Goal: Task Accomplishment & Management: Manage account settings

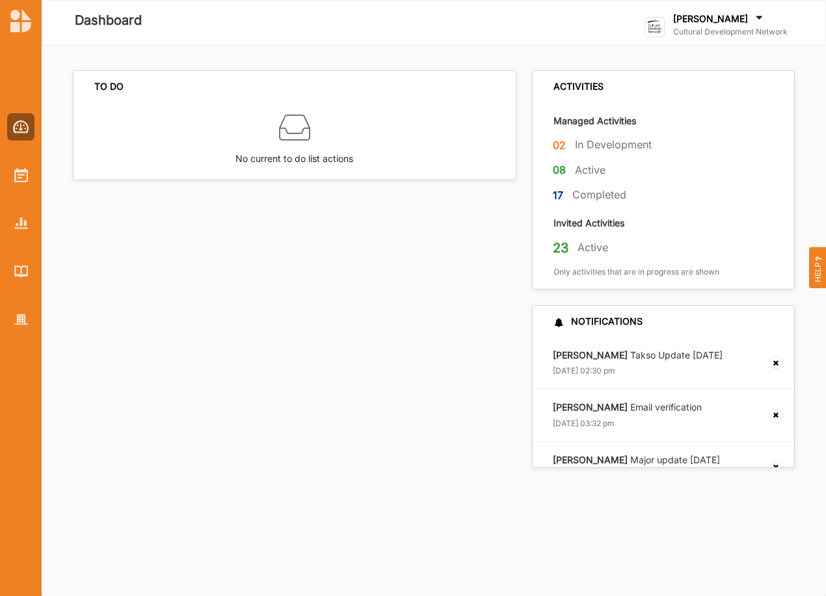
click at [721, 27] on label "Cultural Development Network" at bounding box center [730, 32] width 115 height 10
click at [686, 136] on div "Go To Admin" at bounding box center [710, 135] width 109 height 12
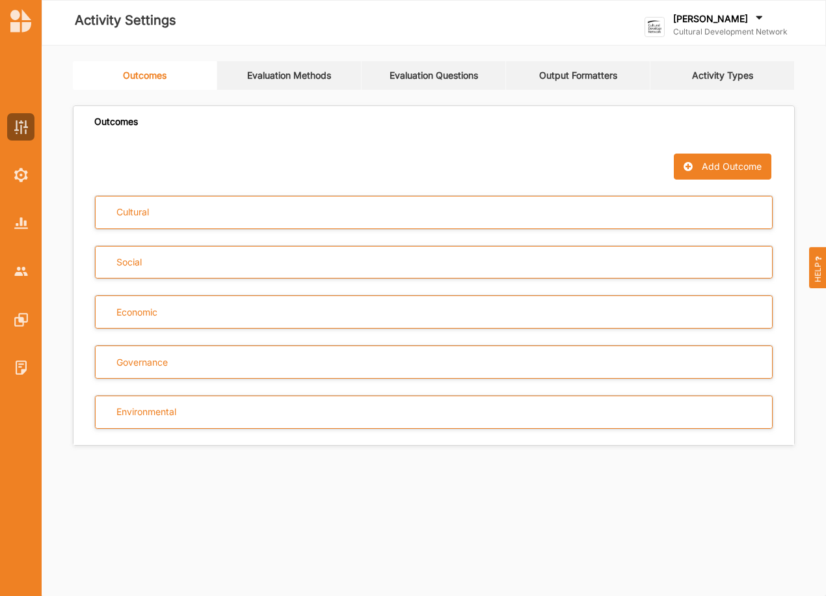
click at [748, 77] on link "Activity Types" at bounding box center [723, 75] width 144 height 29
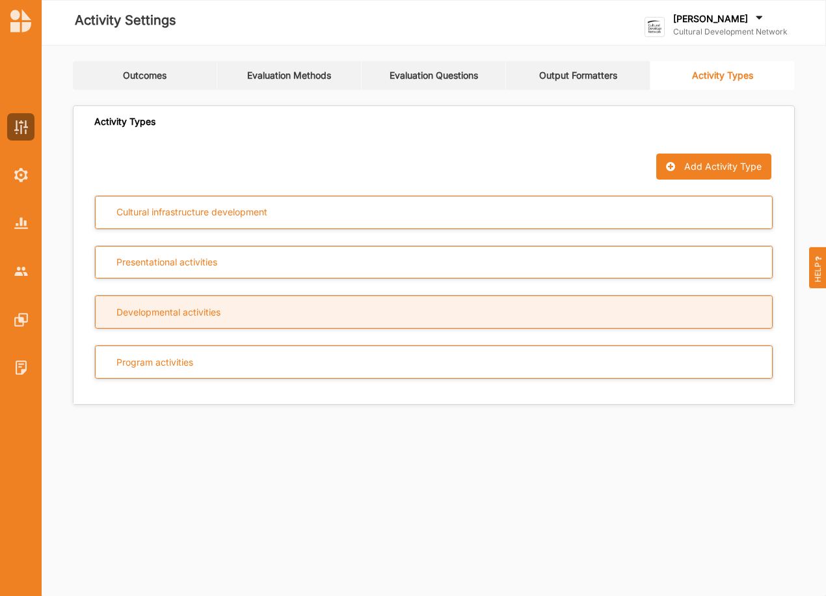
click at [286, 322] on div "Developmental activities" at bounding box center [434, 311] width 678 height 33
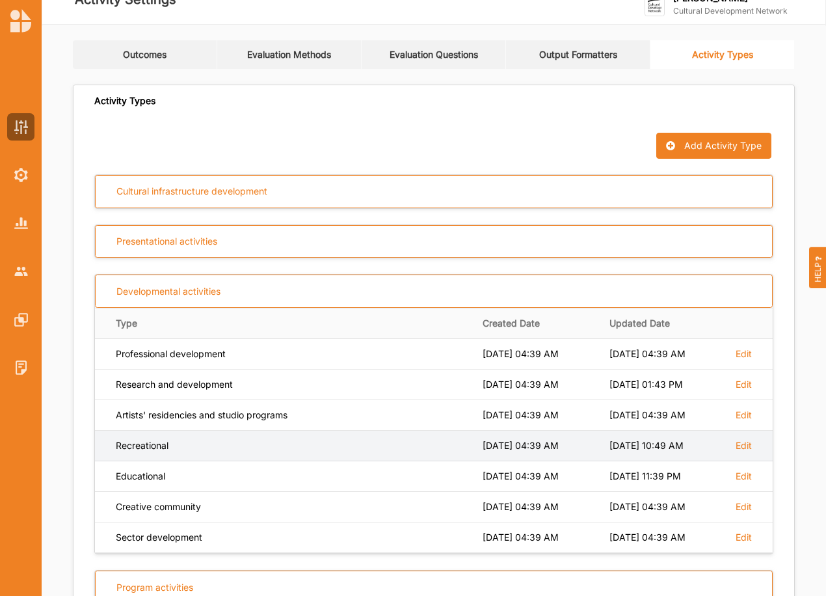
scroll to position [44, 0]
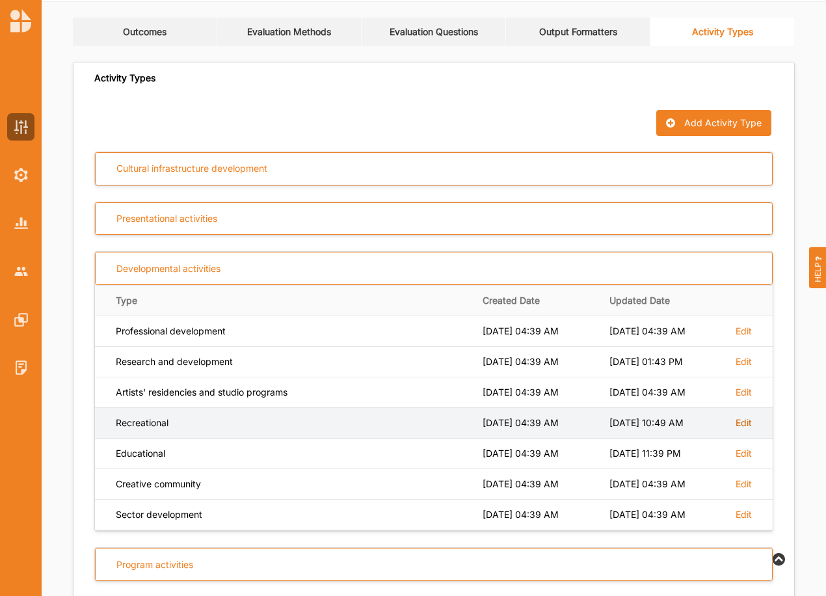
click at [744, 424] on label "Edit" at bounding box center [744, 423] width 16 height 12
select select "4"
select select "12"
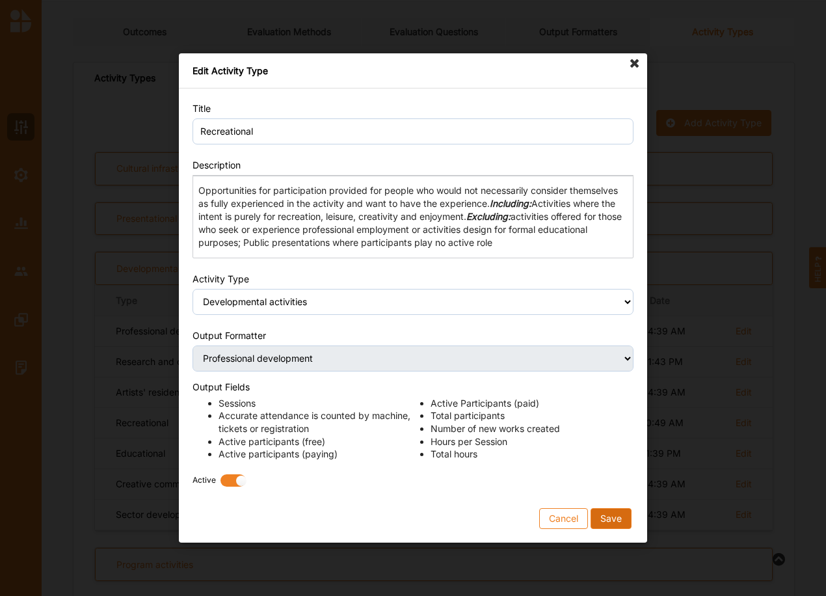
click at [610, 527] on button "Save" at bounding box center [611, 518] width 41 height 21
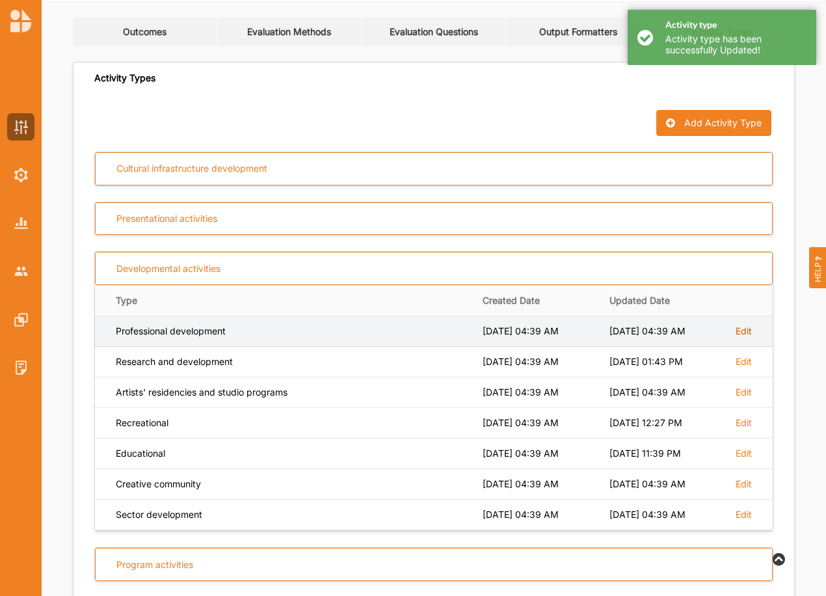
click at [746, 328] on label "Edit" at bounding box center [744, 331] width 16 height 12
select select "4"
select select "12"
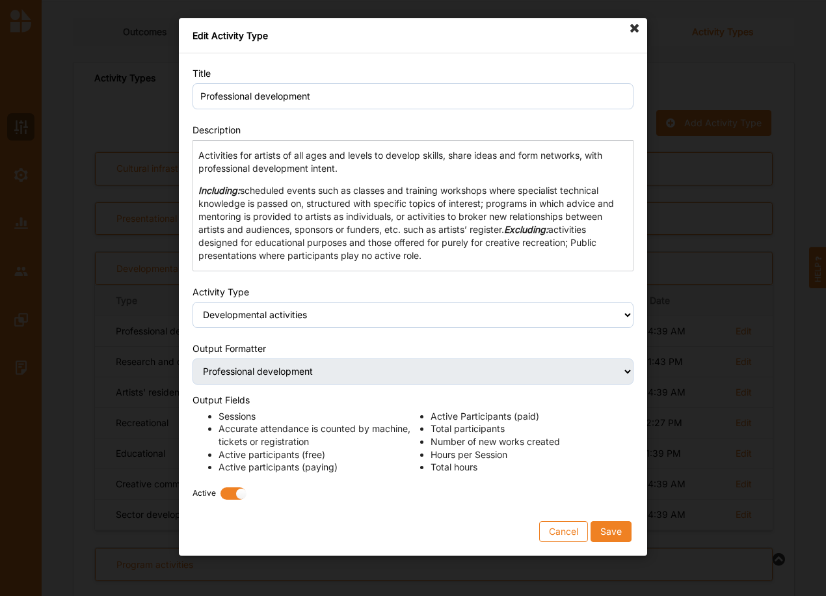
click at [636, 28] on icon at bounding box center [635, 28] width 21 height 21
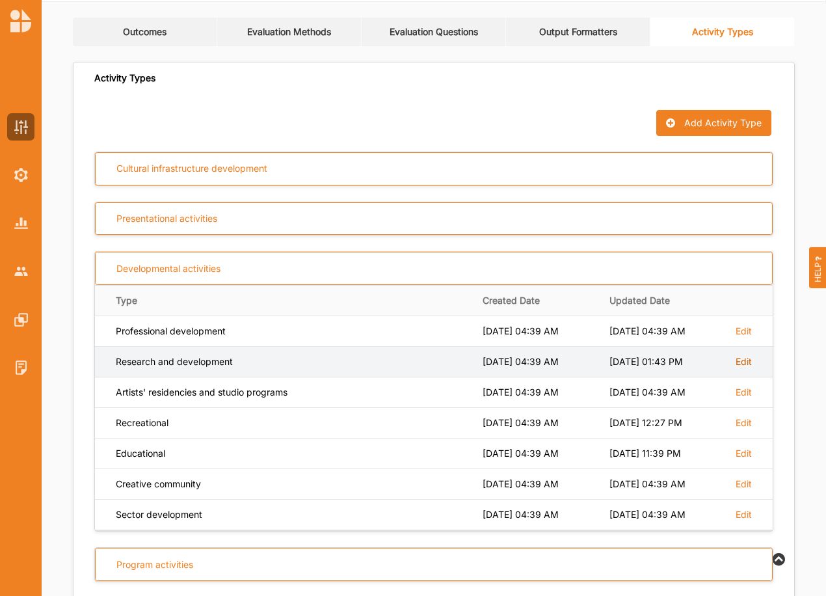
click at [742, 362] on label "Edit" at bounding box center [744, 362] width 16 height 12
select select "4"
select select "15"
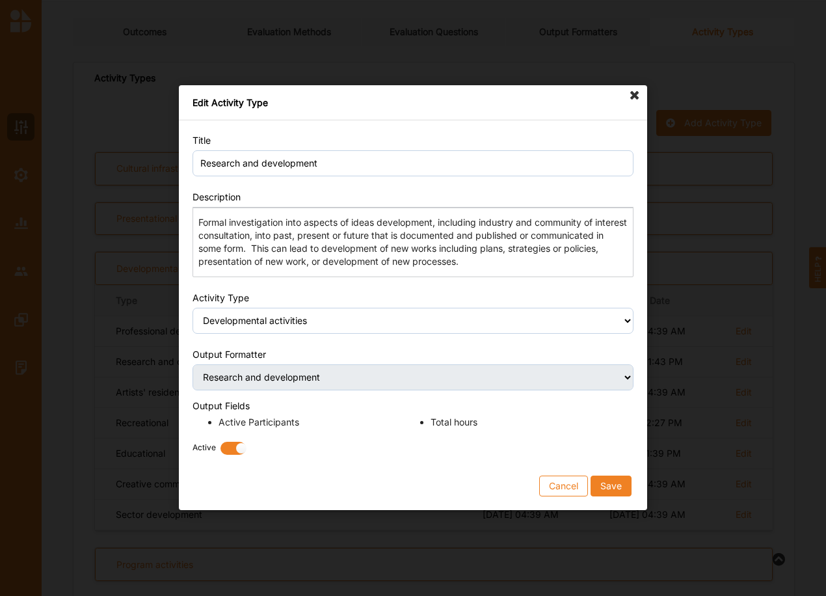
click at [636, 93] on icon at bounding box center [635, 95] width 21 height 21
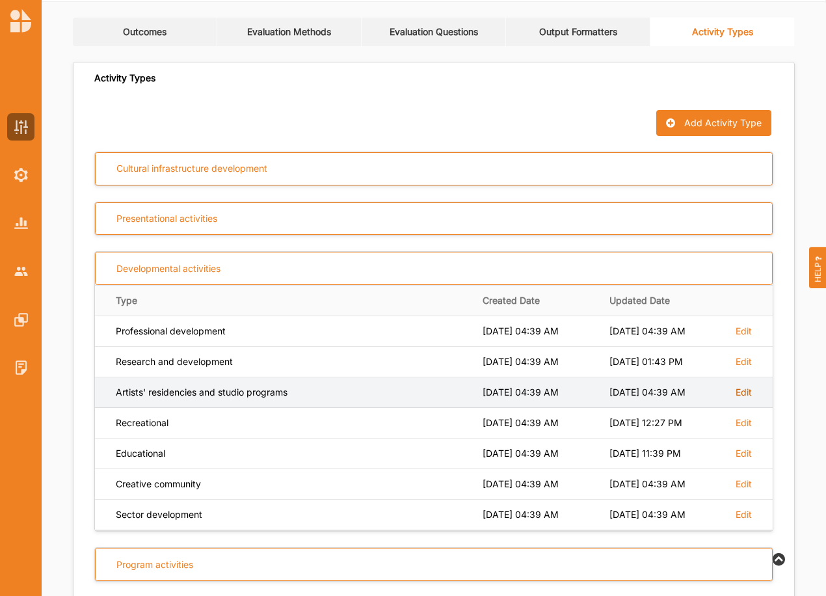
click at [746, 396] on label "Edit" at bounding box center [744, 392] width 16 height 12
select select "4"
select select "13"
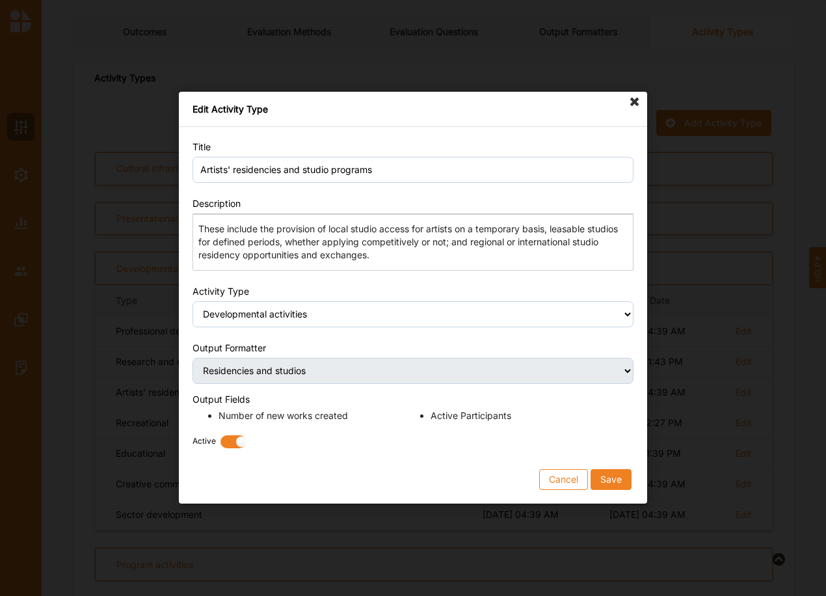
click at [632, 101] on icon at bounding box center [635, 102] width 21 height 21
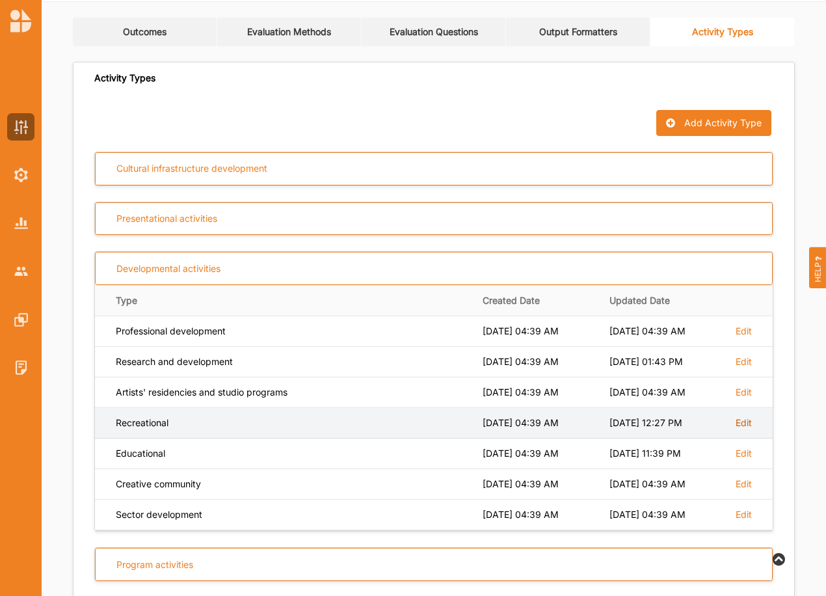
click at [748, 422] on label "Edit" at bounding box center [744, 423] width 16 height 12
select select "4"
select select "12"
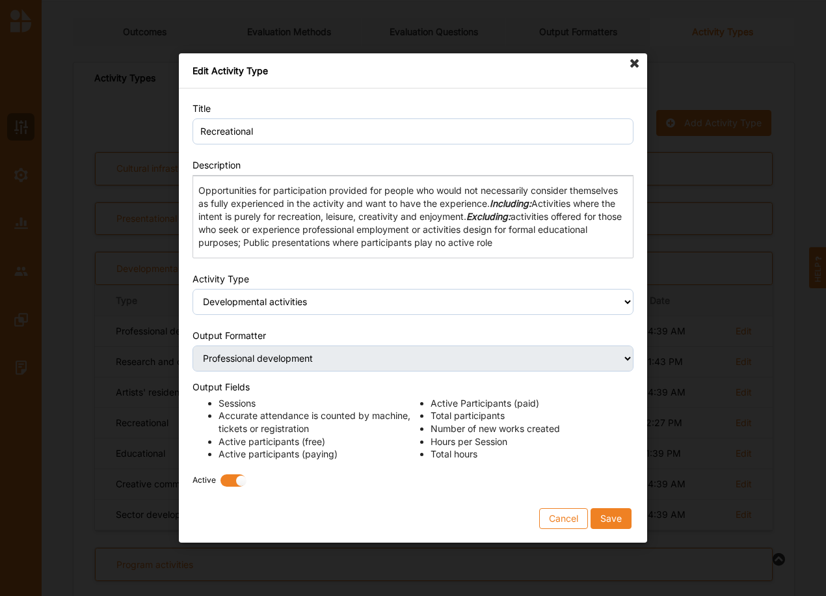
click at [639, 62] on icon at bounding box center [635, 63] width 21 height 21
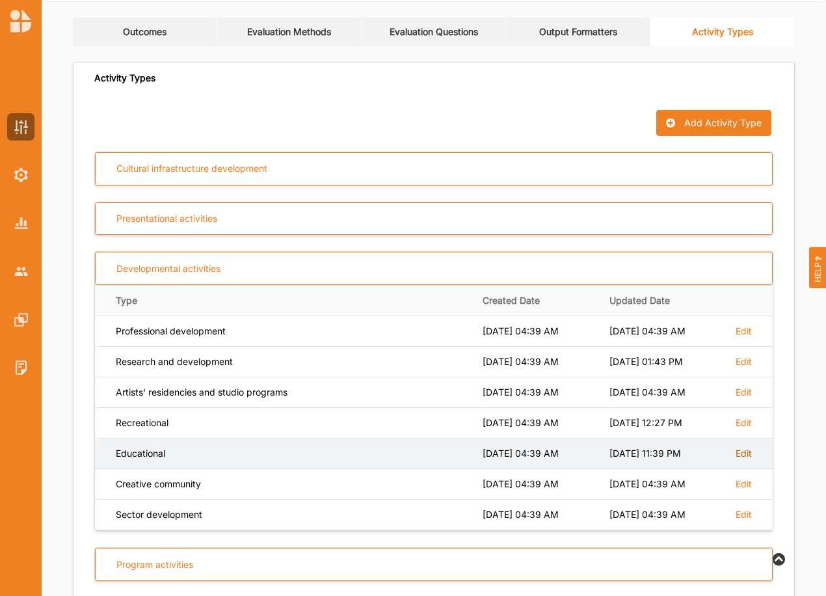
click at [739, 453] on label "Edit" at bounding box center [744, 454] width 16 height 12
select select "4"
select select "16"
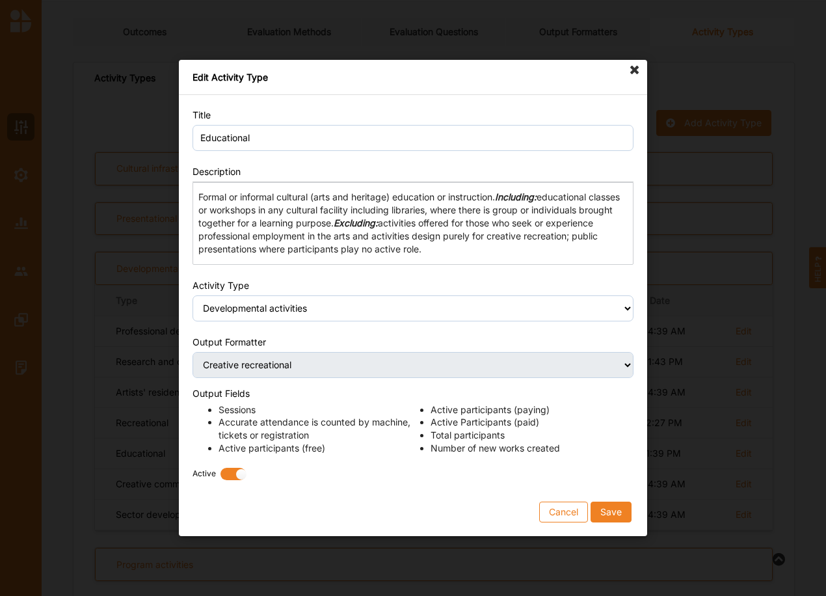
click at [634, 65] on icon at bounding box center [635, 70] width 21 height 21
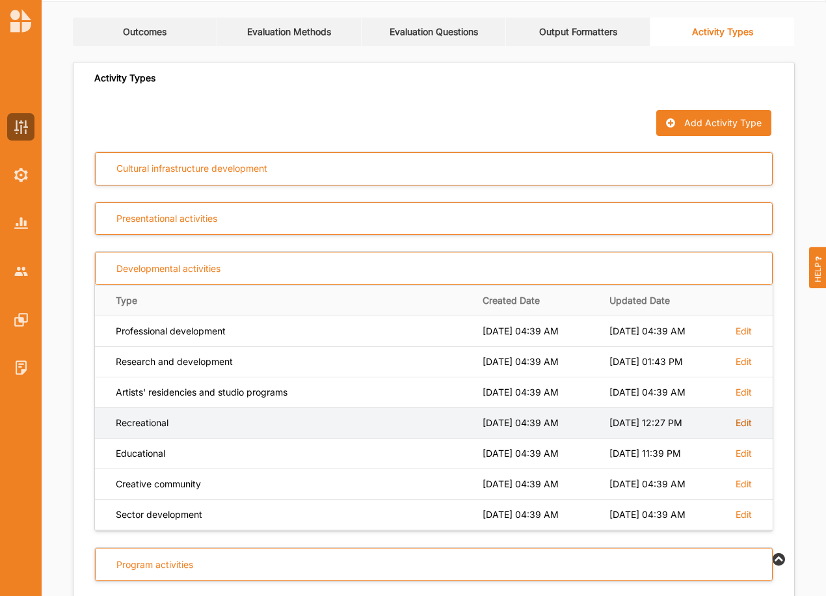
click at [741, 425] on label "Edit" at bounding box center [744, 423] width 16 height 12
select select "4"
select select "12"
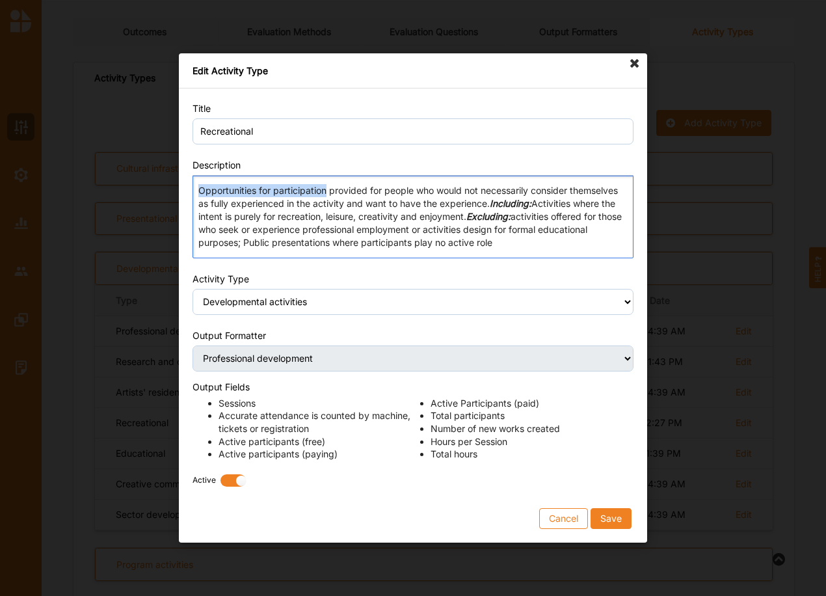
drag, startPoint x: 326, startPoint y: 189, endPoint x: 183, endPoint y: 187, distance: 143.1
click at [183, 187] on div "Title Recreational Description Rich Text Editor Opportunities for participation…" at bounding box center [413, 315] width 468 height 454
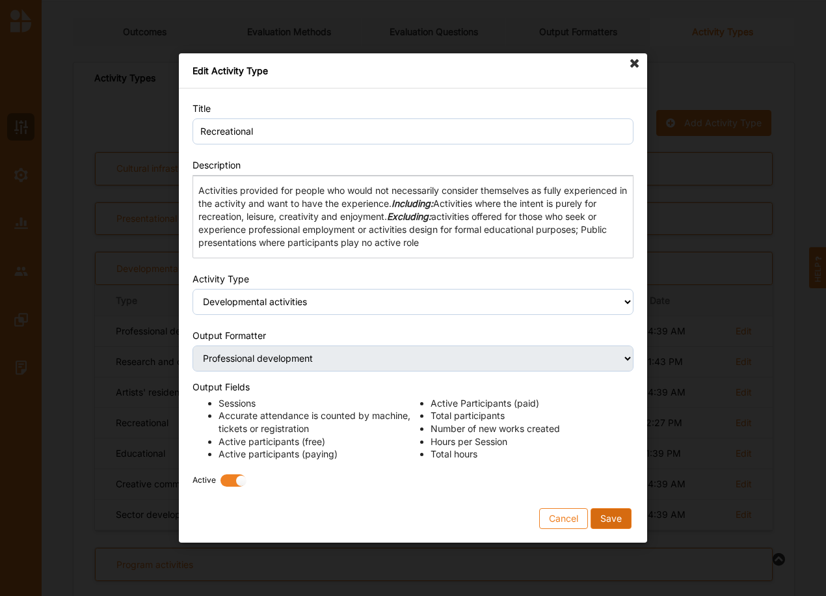
click at [612, 517] on button "Save" at bounding box center [611, 518] width 41 height 21
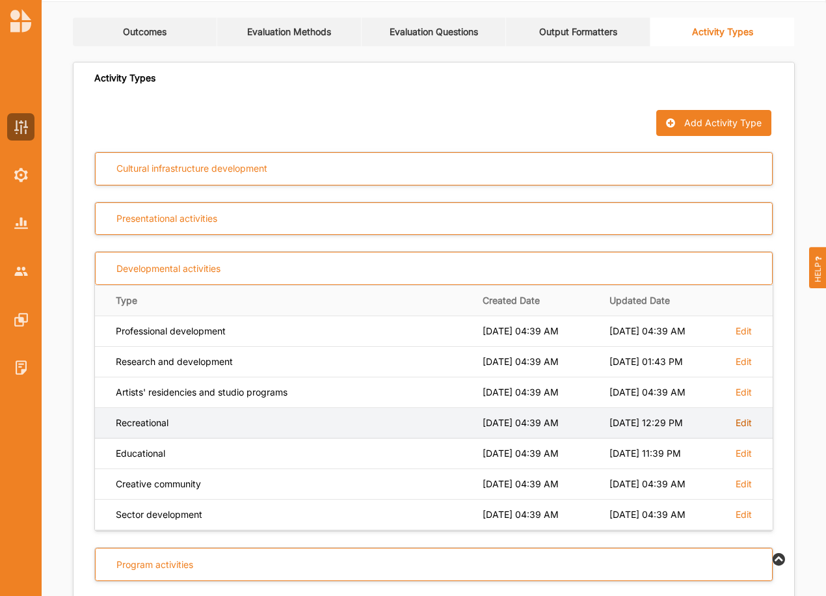
click at [743, 422] on label "Edit" at bounding box center [744, 423] width 16 height 12
select select "4"
select select "12"
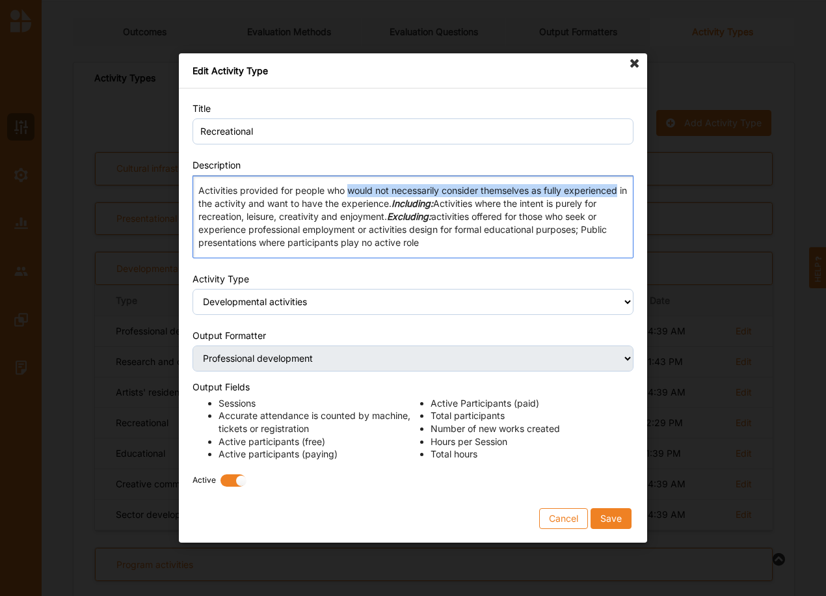
drag, startPoint x: 351, startPoint y: 190, endPoint x: 622, endPoint y: 191, distance: 271.3
click at [622, 191] on p "Activities provided for people who would not necessarily consider themselves as…" at bounding box center [412, 217] width 429 height 65
click at [610, 189] on p "Activities provided for people who want to experience and participate outside o…" at bounding box center [412, 217] width 429 height 65
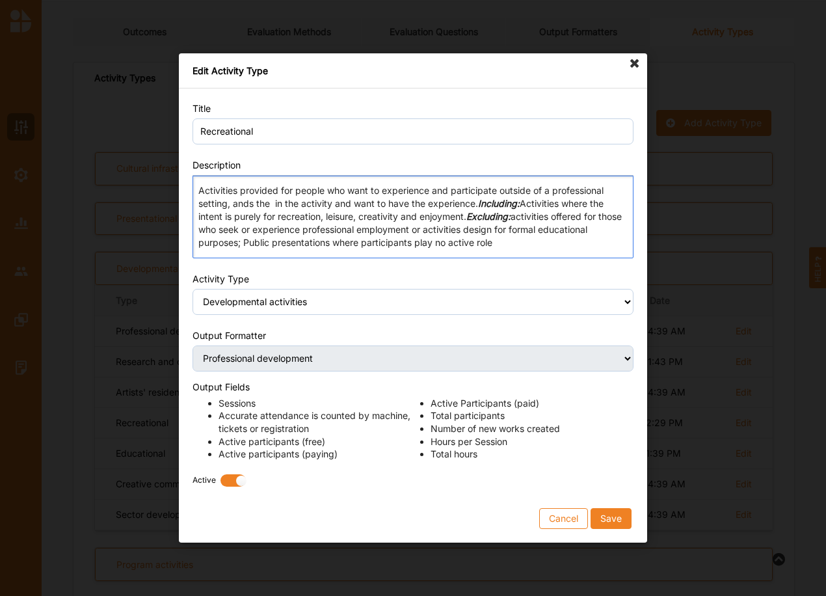
drag, startPoint x: 253, startPoint y: 204, endPoint x: 259, endPoint y: 208, distance: 7.4
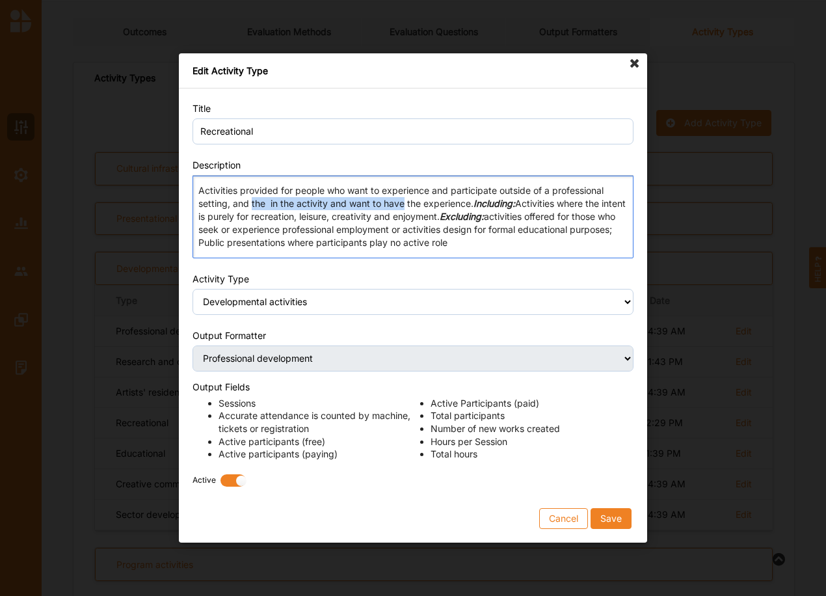
drag, startPoint x: 252, startPoint y: 206, endPoint x: 405, endPoint y: 204, distance: 152.3
click at [405, 204] on p "Activities provided for people who want to experience and participate outside o…" at bounding box center [412, 217] width 429 height 65
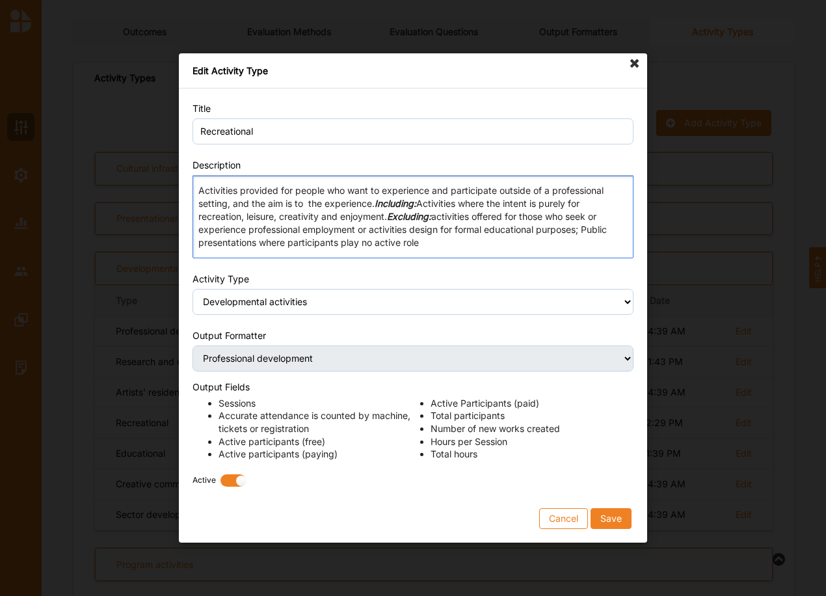
click at [552, 191] on p "Activities provided for people who want to experience and participate outside o…" at bounding box center [412, 217] width 429 height 65
click at [228, 208] on p "Activities provided for people who want to experience and participate outside o…" at bounding box center [412, 217] width 429 height 65
click at [200, 206] on p "Activities provided for people who want to experience and participate outside o…" at bounding box center [412, 217] width 429 height 65
click at [344, 202] on p "Activities provided for people who want to experience and participate outside o…" at bounding box center [412, 217] width 429 height 65
click at [405, 202] on p "Activities provided for people who want to experience and participate outside o…" at bounding box center [412, 217] width 429 height 65
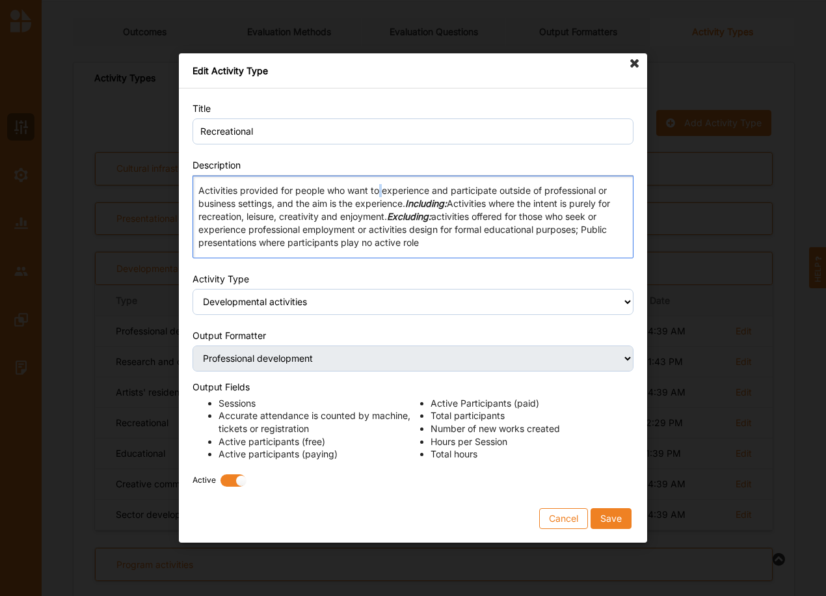
drag, startPoint x: 381, startPoint y: 190, endPoint x: 388, endPoint y: 191, distance: 6.6
click at [385, 190] on p "Activities provided for people who want to experience and participate outside o…" at bounding box center [412, 217] width 429 height 65
click at [388, 190] on p "Activities provided for people who want to engage with an experience and partic…" at bounding box center [412, 217] width 429 height 65
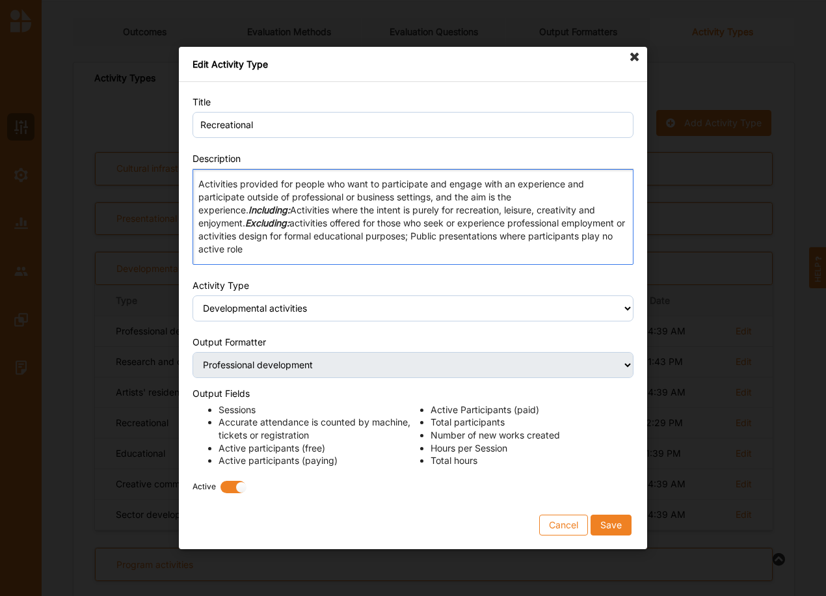
click at [571, 193] on p "Activities provided for people who want to participate and engage with an exper…" at bounding box center [412, 217] width 429 height 78
drag, startPoint x: 571, startPoint y: 193, endPoint x: 244, endPoint y: 201, distance: 327.3
click at [244, 201] on p "Activities provided for people who want to participate and engage with an exper…" at bounding box center [412, 217] width 429 height 78
click at [279, 202] on p "Activities provided for people who want to participate and engage with an exper…" at bounding box center [412, 217] width 429 height 78
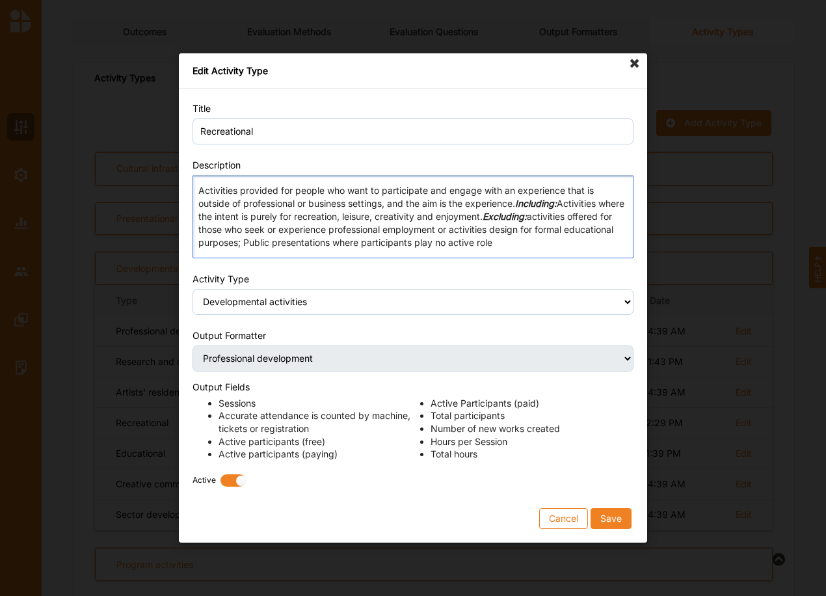
click at [246, 200] on p "Activities provided for people who want to participate and engage with an exper…" at bounding box center [412, 217] width 429 height 65
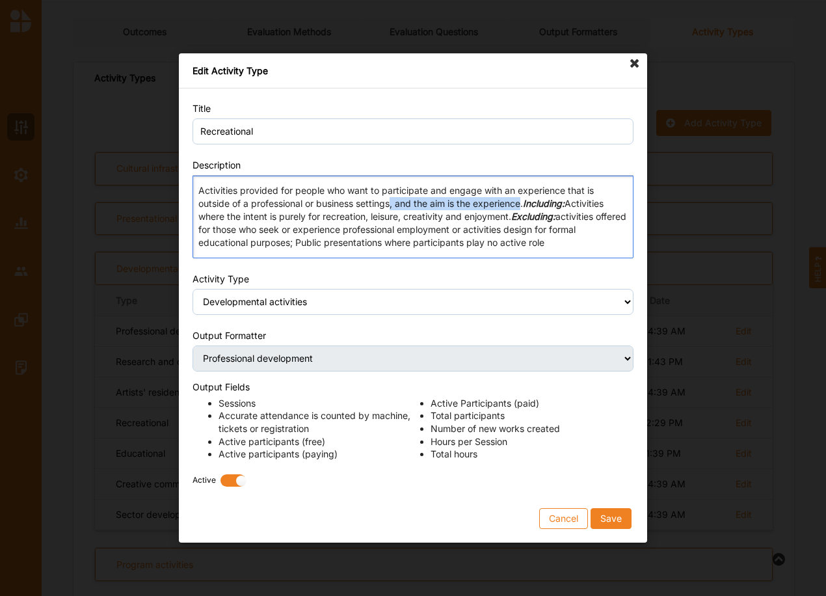
drag, startPoint x: 393, startPoint y: 206, endPoint x: 524, endPoint y: 204, distance: 130.8
click at [524, 204] on p "Activities provided for people who want to participate and engage with an exper…" at bounding box center [412, 217] width 429 height 65
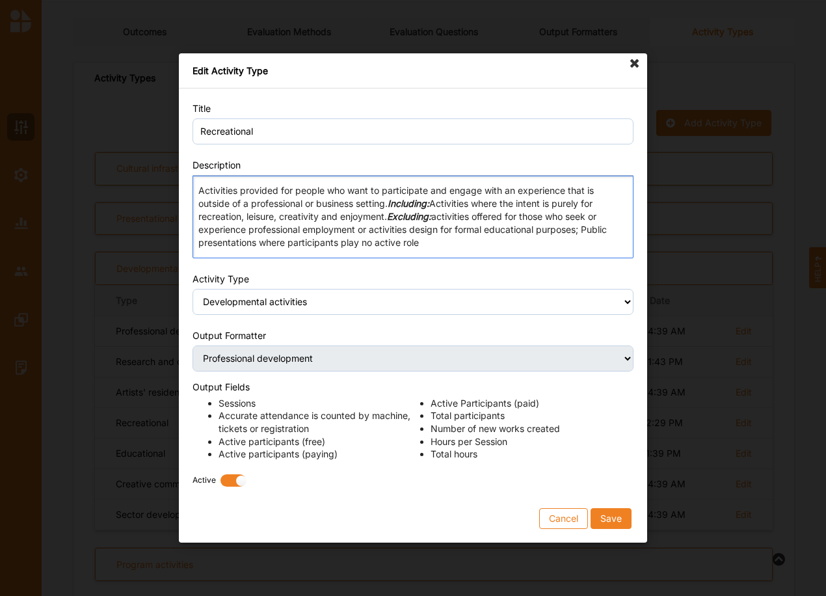
drag, startPoint x: 200, startPoint y: 192, endPoint x: 425, endPoint y: 244, distance: 231.7
click at [425, 245] on p "Activities provided for people who want to participate and engage with an exper…" at bounding box center [412, 217] width 429 height 65
copy p "Activities provided for people who want to participate and engage with an exper…"
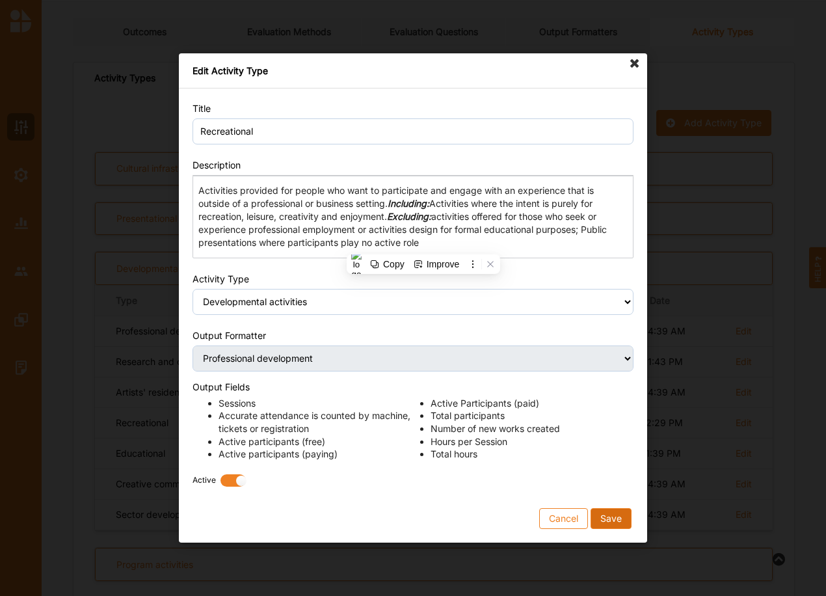
click at [610, 517] on button "Save" at bounding box center [611, 518] width 41 height 21
